Goal: Find specific page/section: Find specific page/section

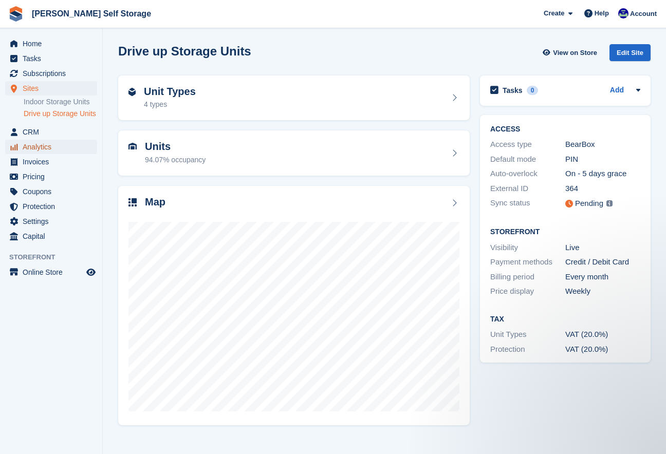
click at [41, 152] on span "Analytics" at bounding box center [54, 147] width 62 height 14
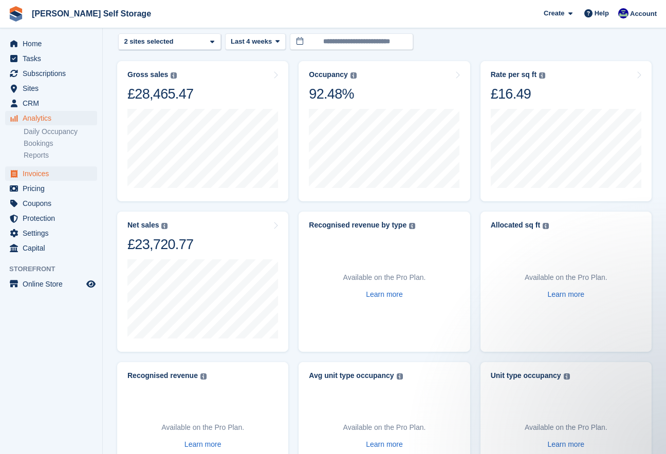
scroll to position [40, 0]
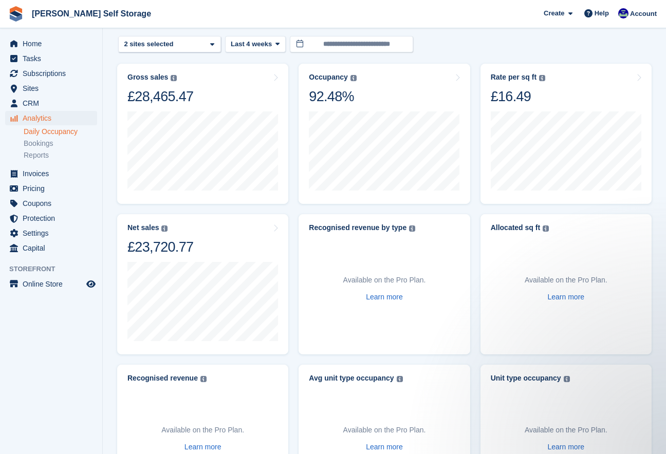
click at [54, 133] on link "Daily Occupancy" at bounding box center [60, 132] width 73 height 10
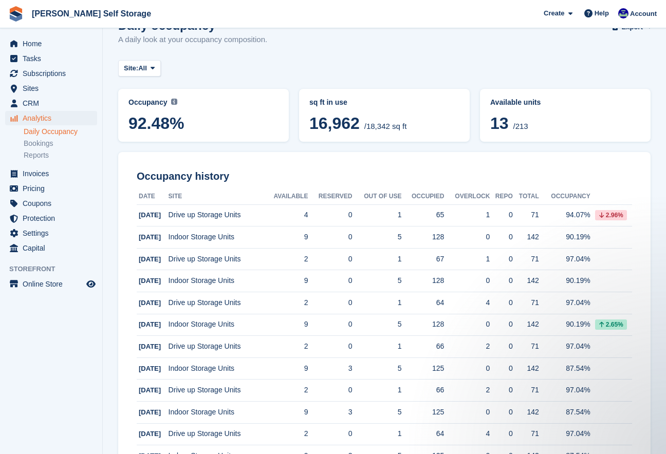
scroll to position [29, 0]
